Goal: Find specific page/section: Find specific page/section

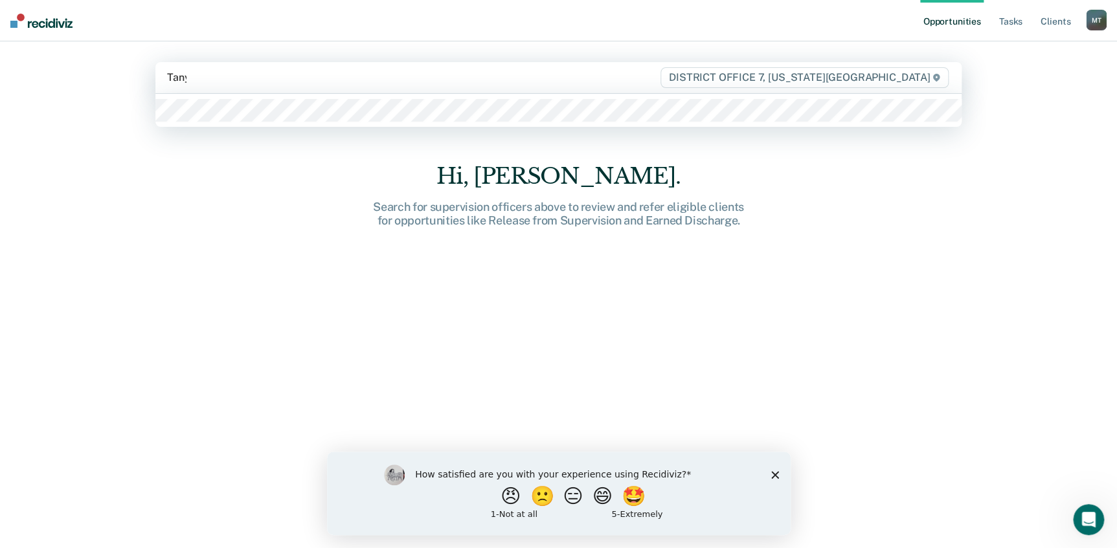
type input "[PERSON_NAME]"
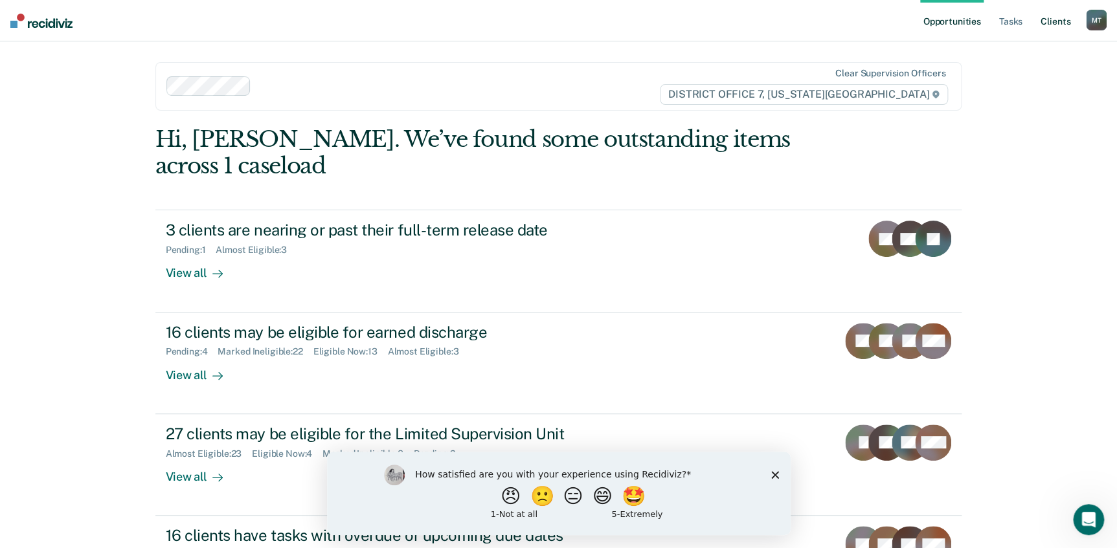
click at [1062, 20] on link "Client s" at bounding box center [1055, 20] width 35 height 41
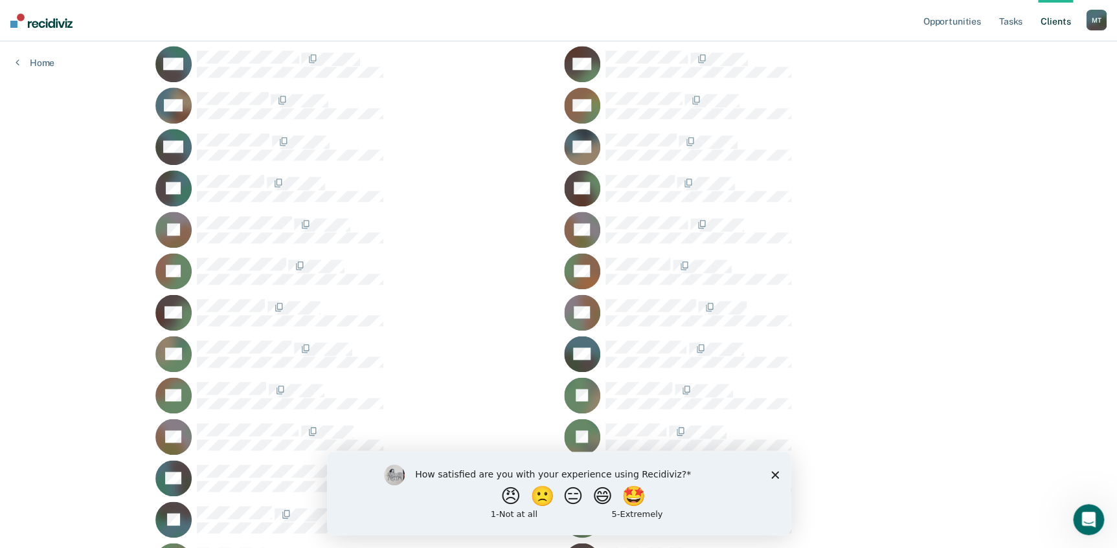
scroll to position [785, 0]
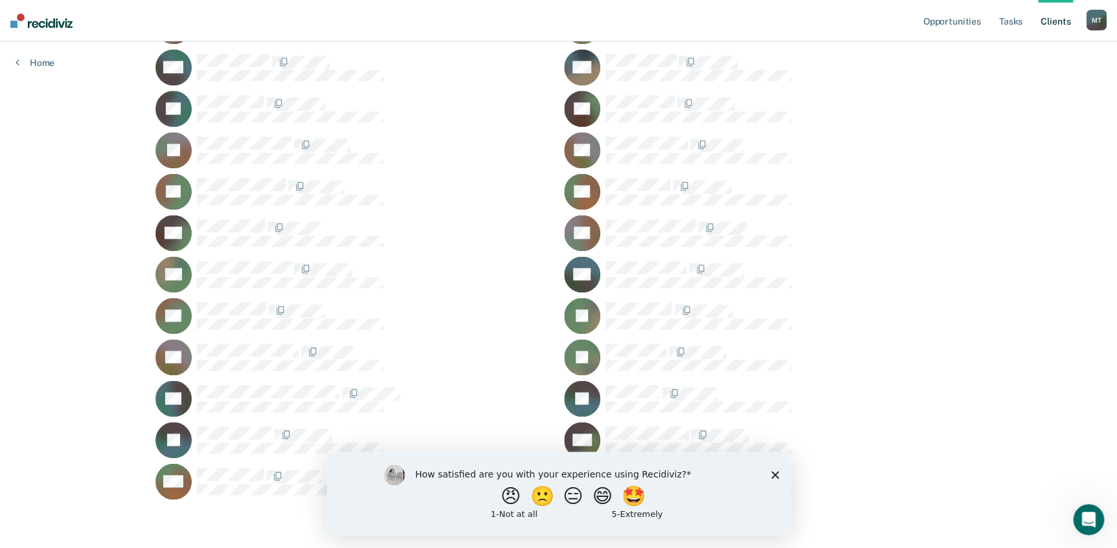
click at [775, 474] on polygon "Close survey" at bounding box center [774, 475] width 8 height 8
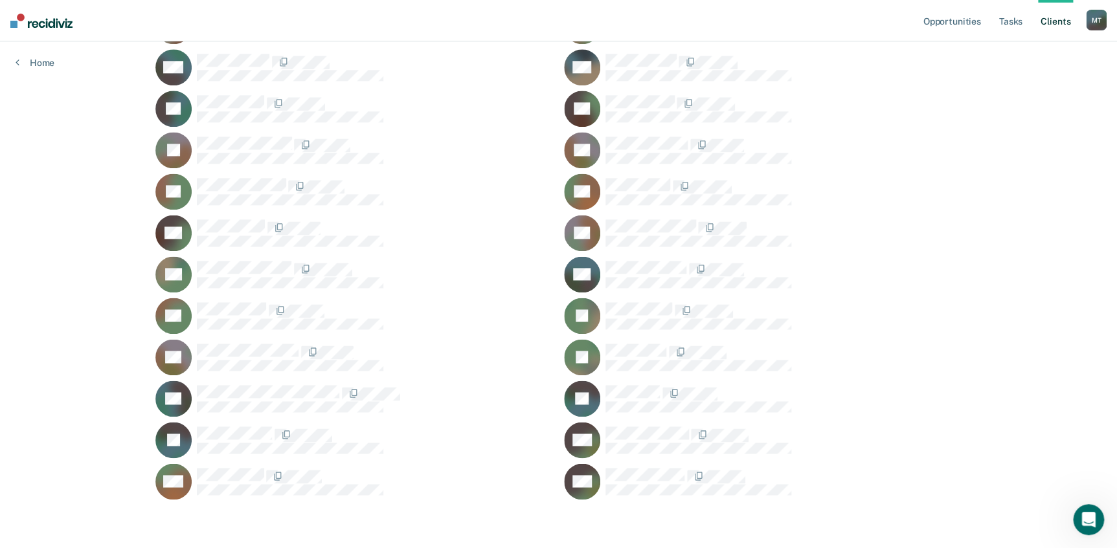
click at [1046, 20] on link "Client s" at bounding box center [1055, 20] width 35 height 41
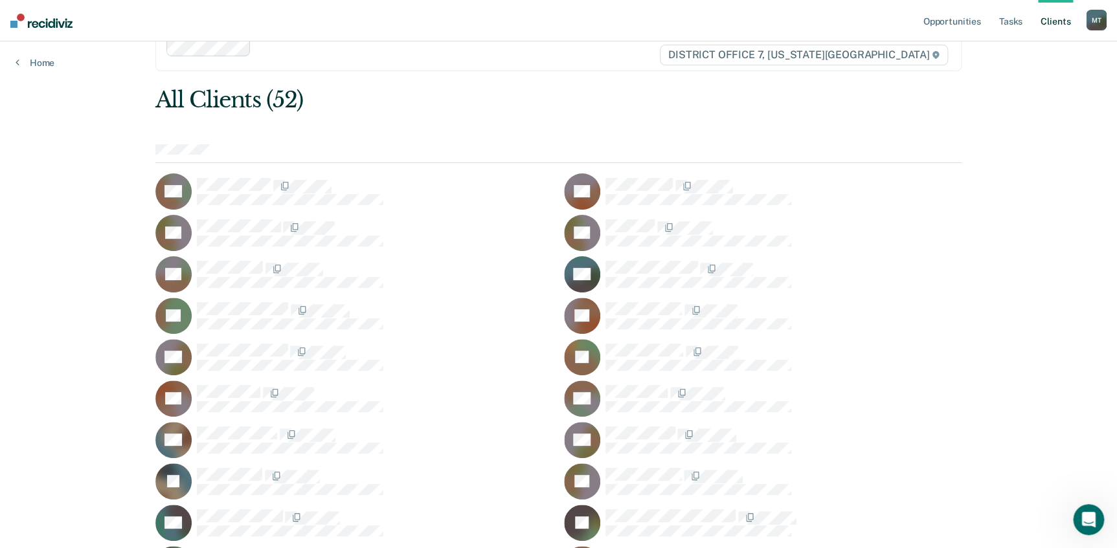
scroll to position [0, 0]
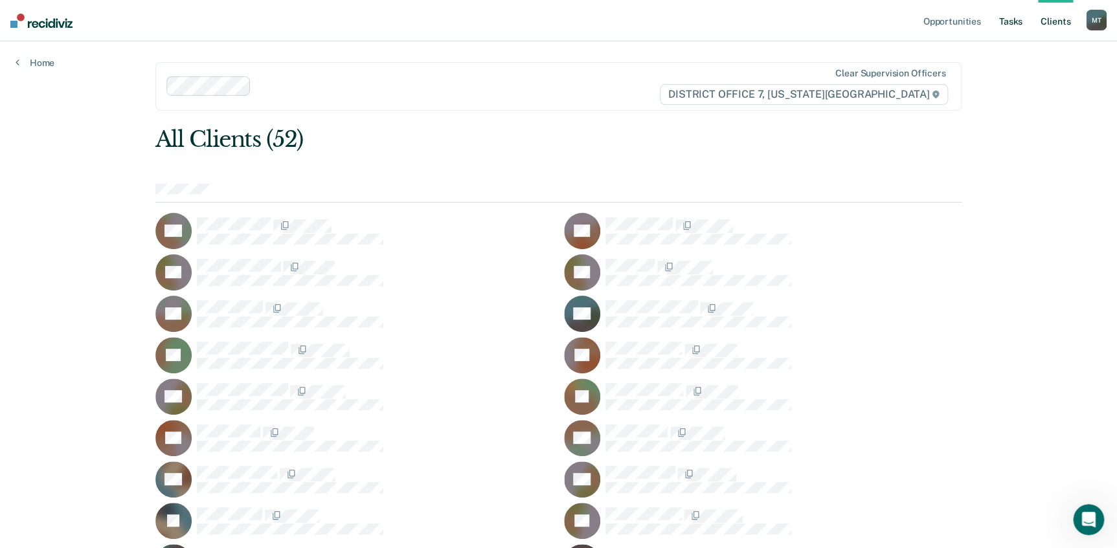
click at [1011, 19] on link "Tasks" at bounding box center [1010, 20] width 28 height 41
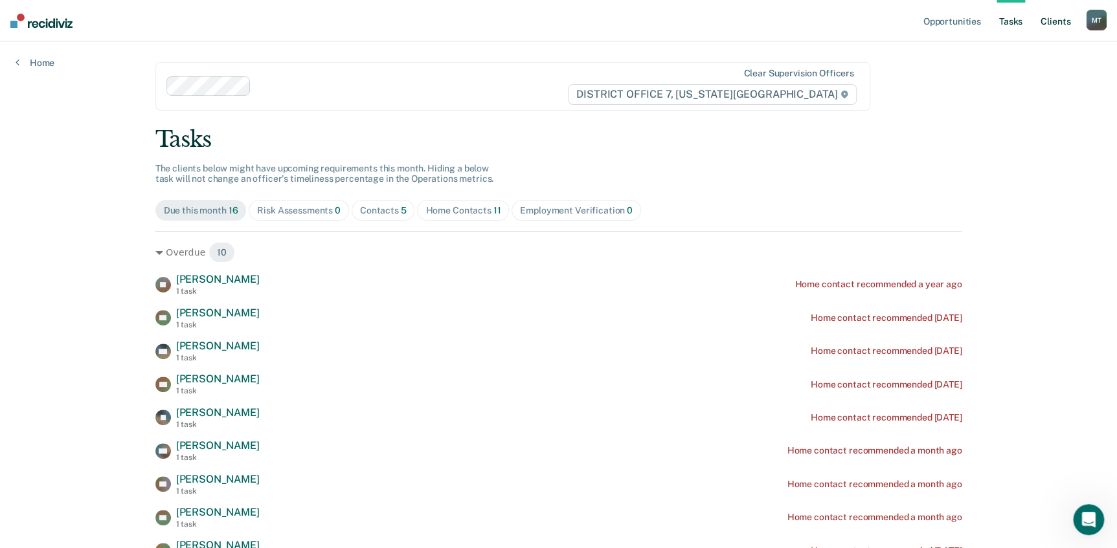
click at [1059, 18] on link "Client s" at bounding box center [1055, 20] width 35 height 41
